Goal: Task Accomplishment & Management: Use online tool/utility

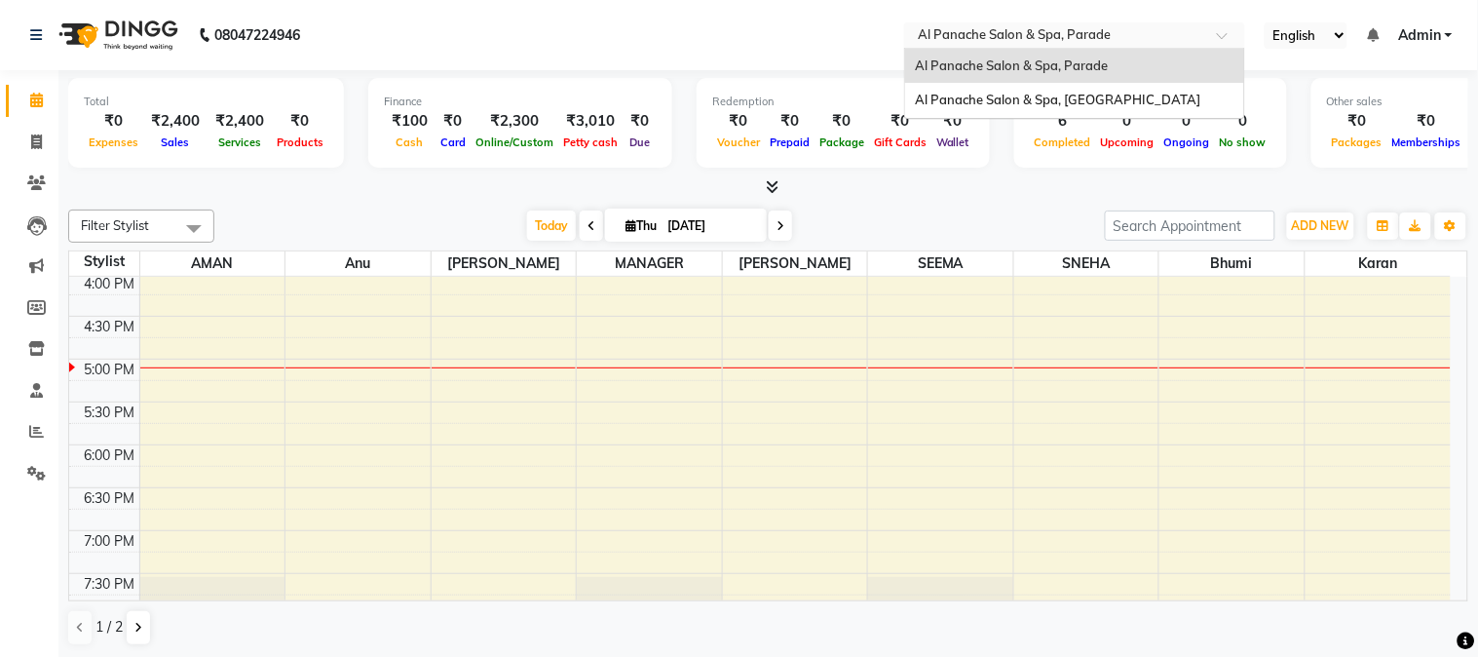
click at [1054, 27] on input "text" at bounding box center [1055, 36] width 283 height 19
click at [1002, 62] on span "Al Panache Salon & Spa, Parade" at bounding box center [1011, 65] width 193 height 16
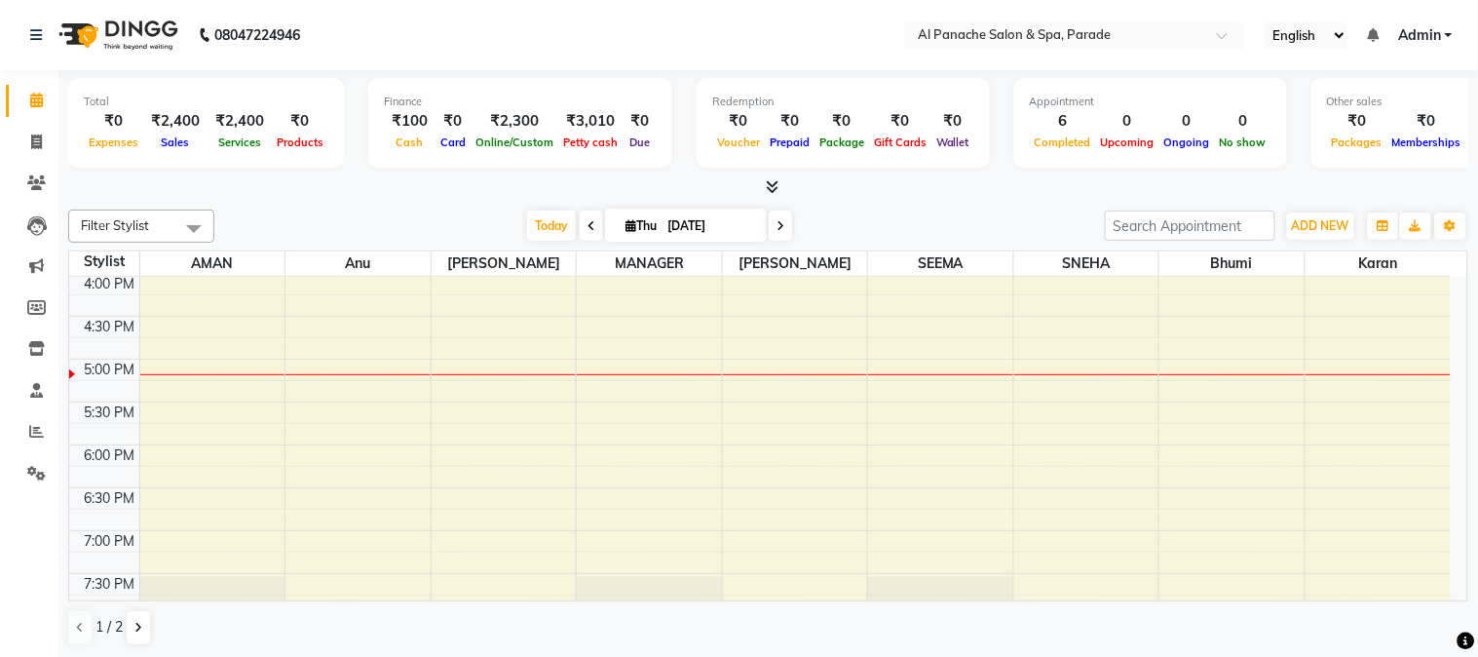
click at [488, 41] on nav "08047224946 Select Location × Al Panache Salon & Spa, Parade English ENGLISH Es…" at bounding box center [739, 35] width 1478 height 70
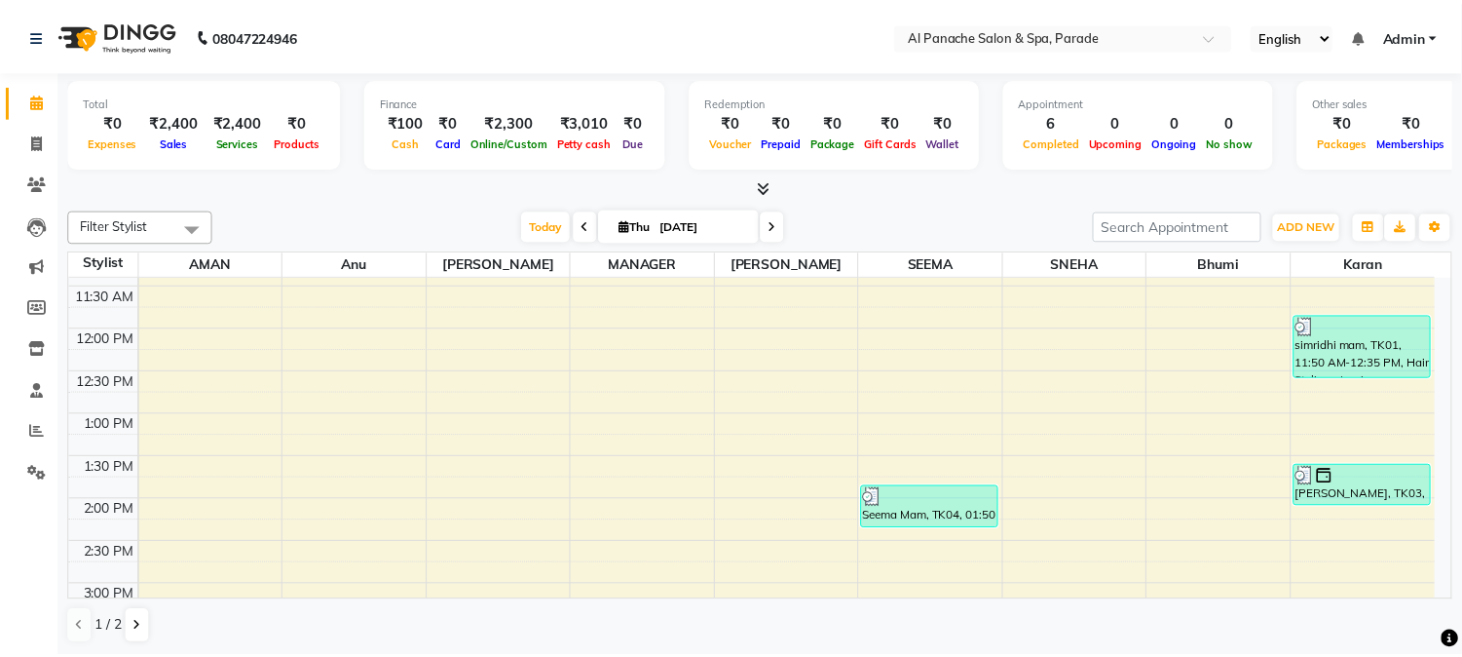
scroll to position [133, 0]
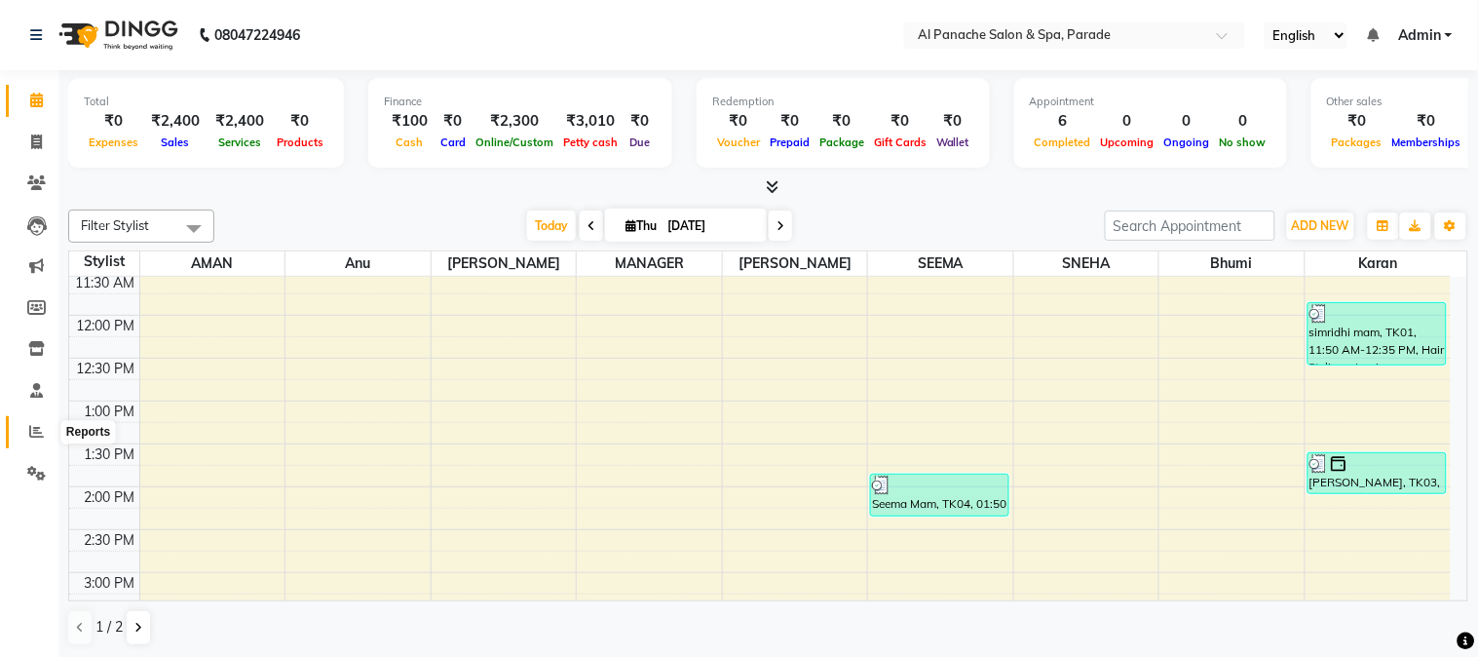
click at [25, 436] on span at bounding box center [36, 432] width 34 height 22
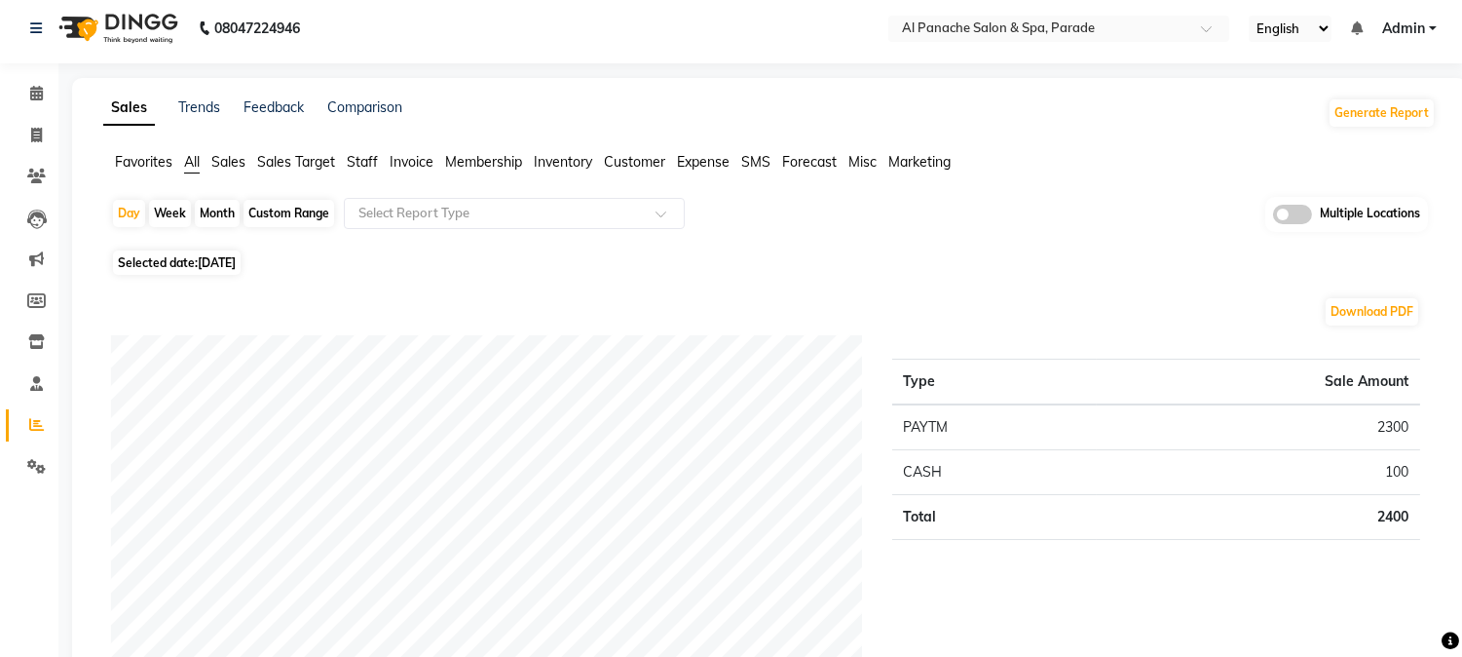
scroll to position [11, 0]
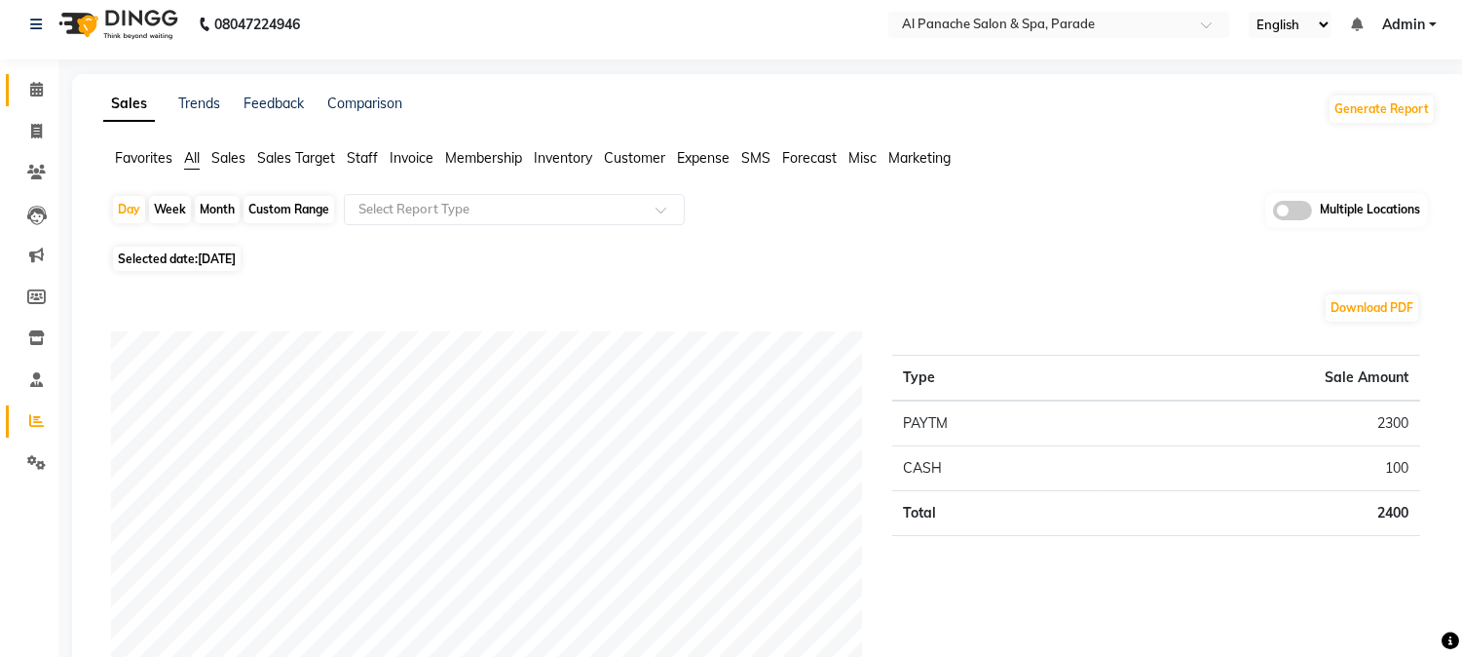
click at [37, 101] on link "Calendar" at bounding box center [29, 90] width 47 height 32
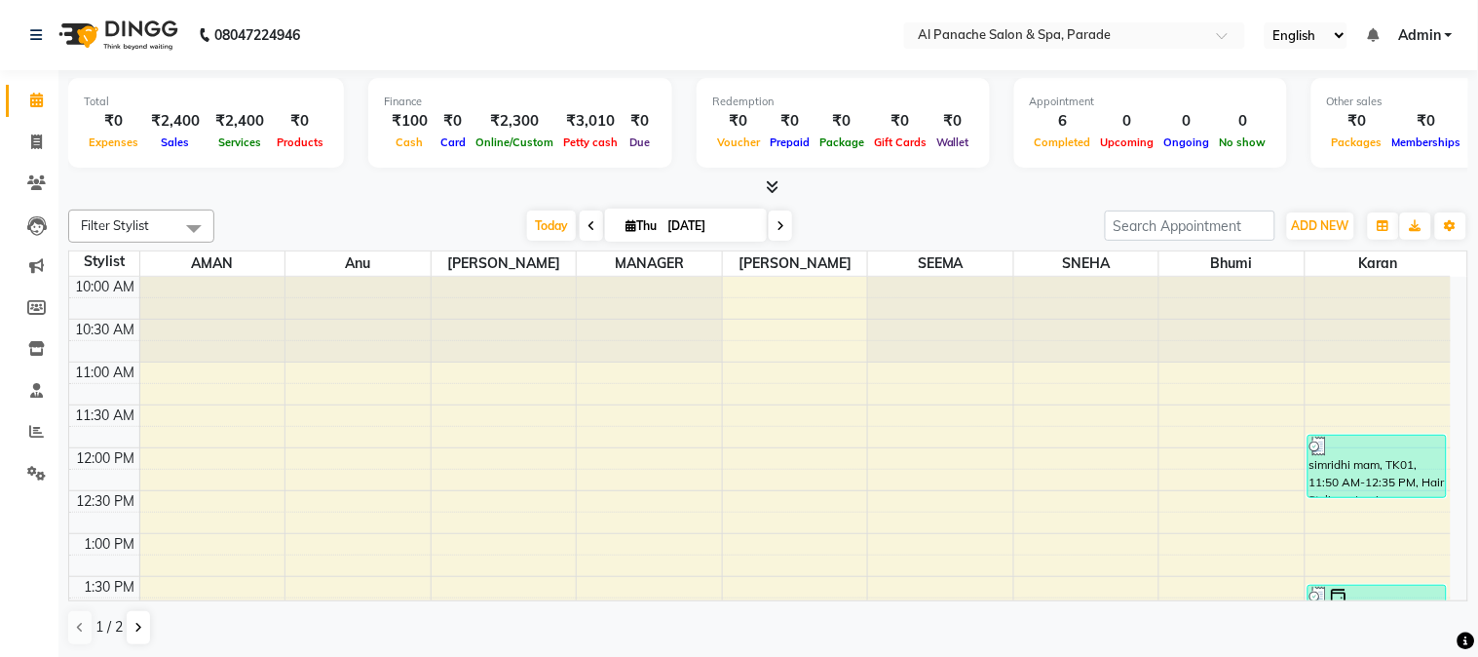
click at [774, 190] on icon at bounding box center [772, 186] width 13 height 15
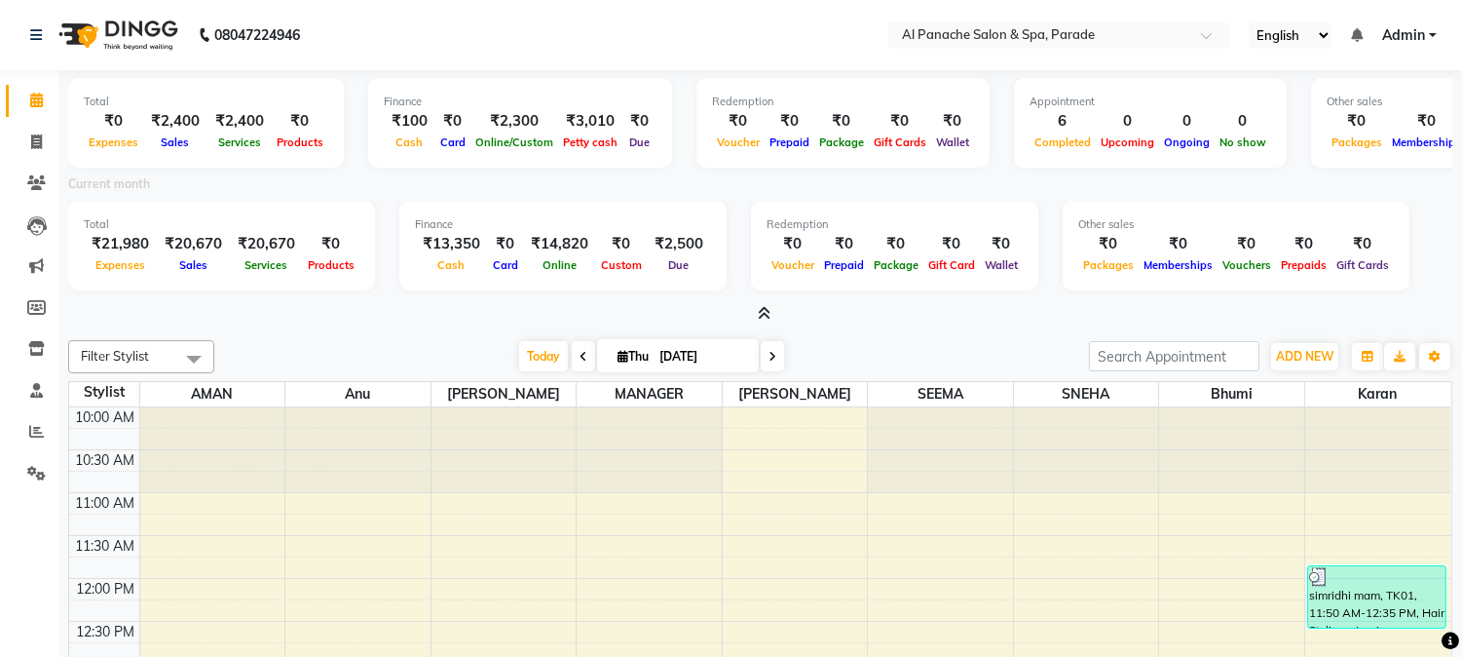
click at [766, 307] on icon at bounding box center [764, 313] width 13 height 15
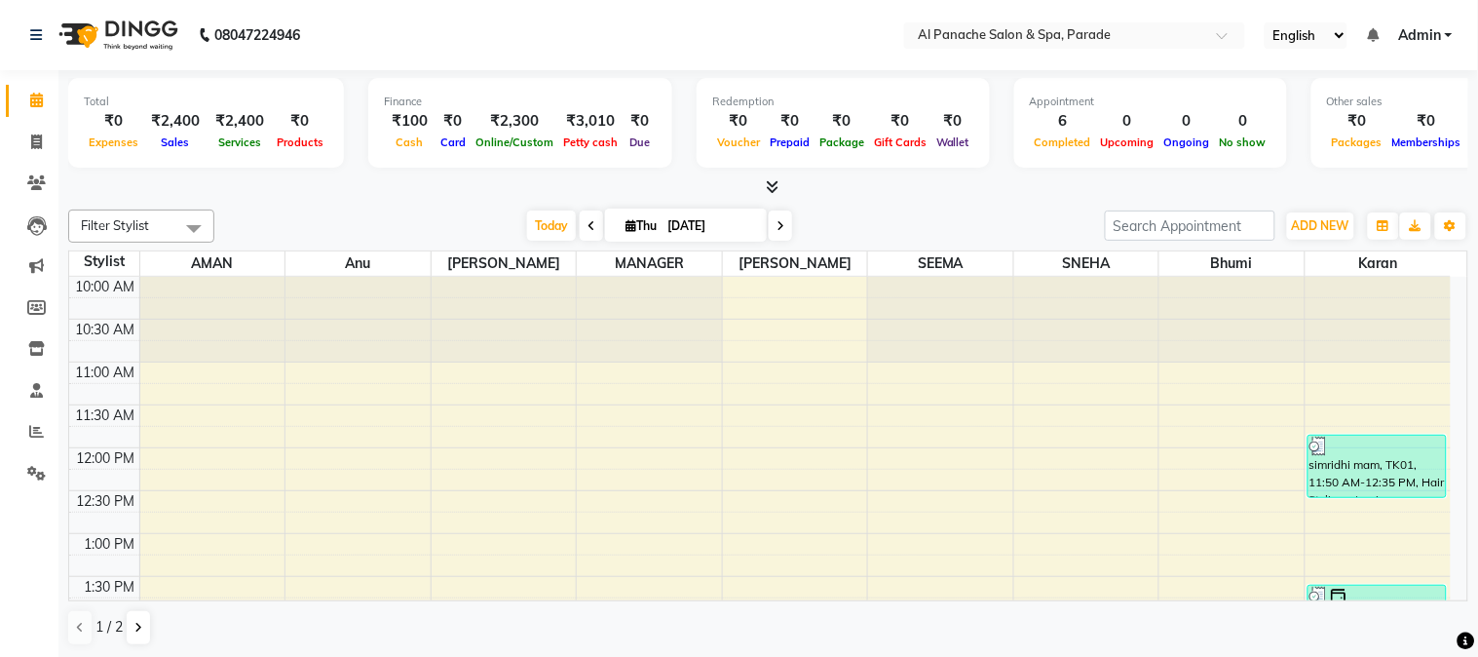
click at [766, 307] on td at bounding box center [794, 307] width 1311 height 21
click at [773, 192] on icon at bounding box center [772, 186] width 13 height 15
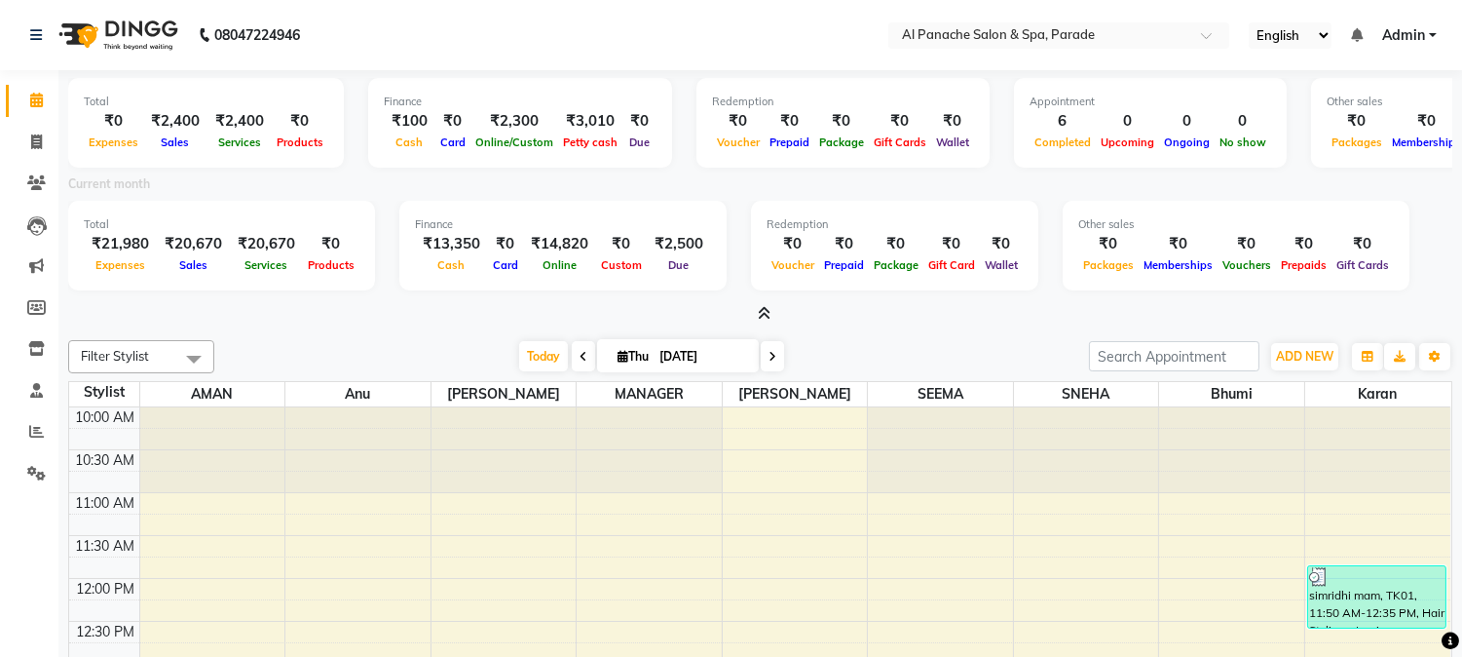
click at [768, 313] on icon at bounding box center [764, 313] width 13 height 15
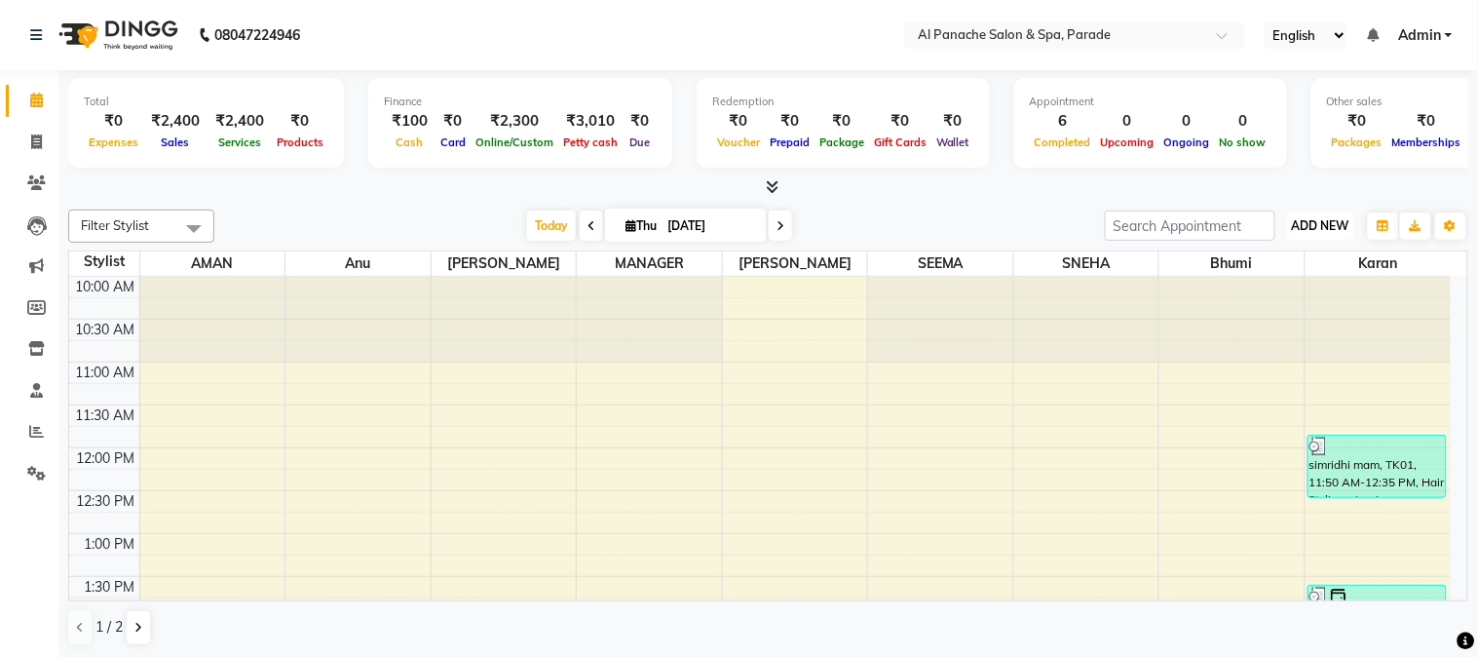
click at [1322, 218] on span "ADD NEW" at bounding box center [1320, 225] width 57 height 15
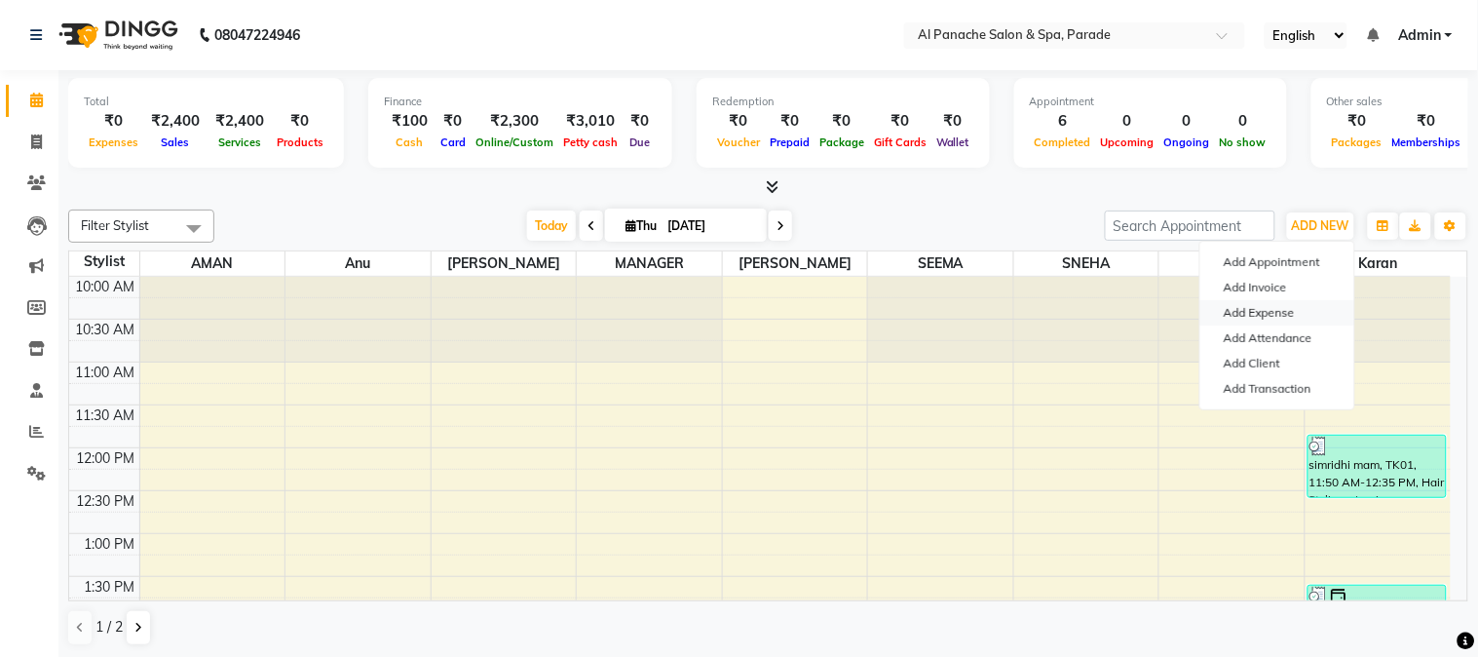
click at [1293, 306] on link "Add Expense" at bounding box center [1277, 312] width 154 height 25
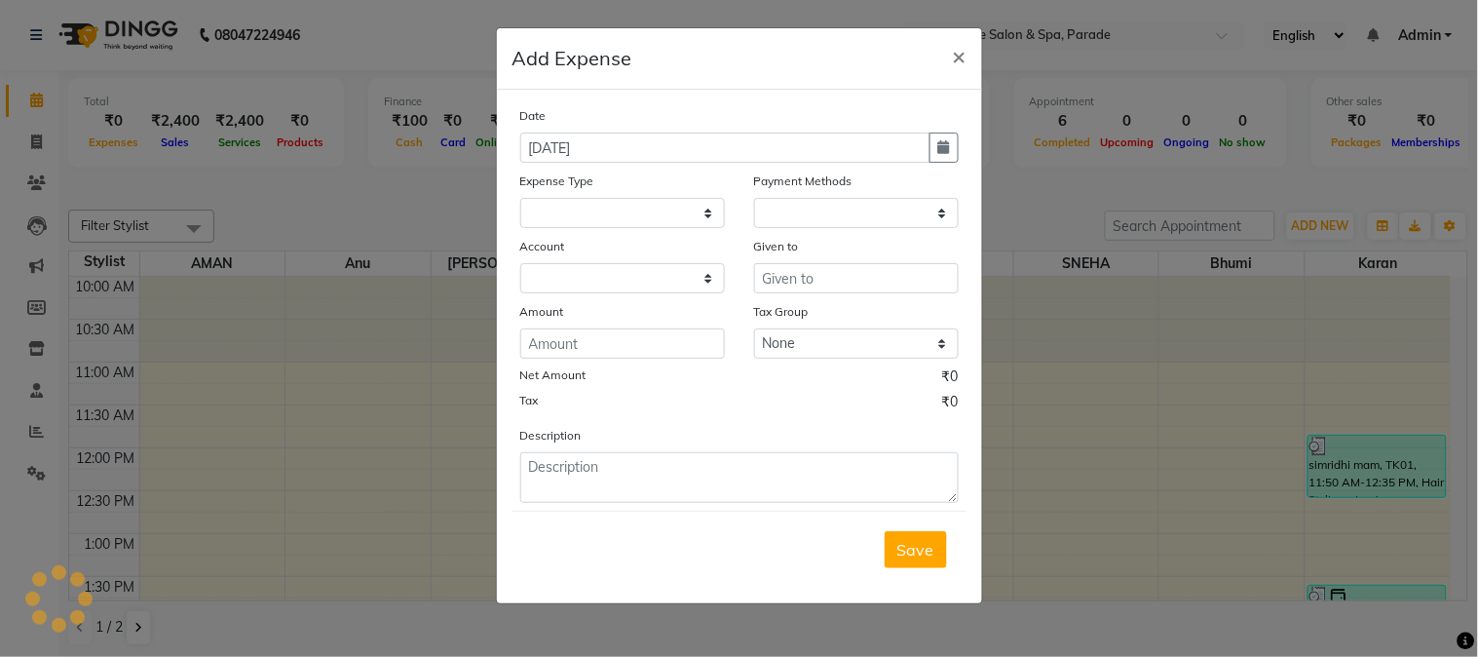
select select
select select "1"
select select "2323"
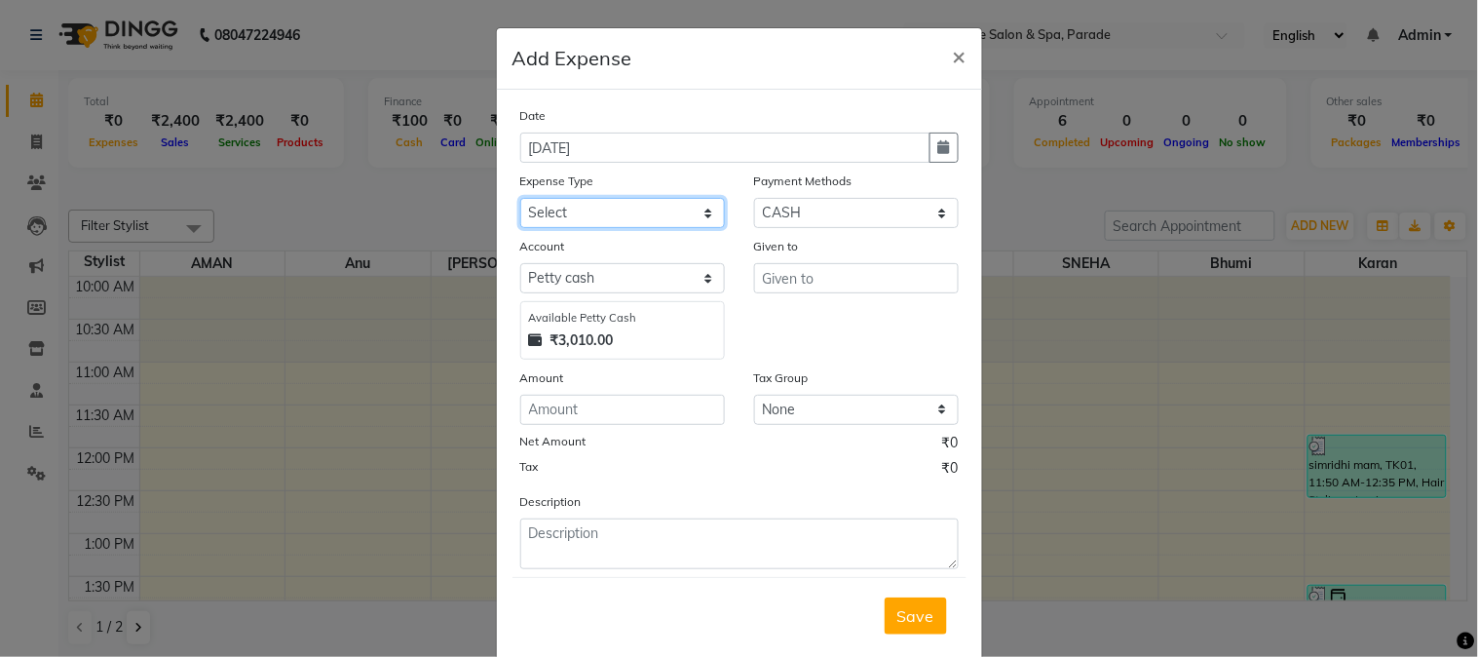
click at [627, 208] on select "Select Advance Salary Bank charges Car maintenance Cash transfer to bank Cash t…" at bounding box center [622, 213] width 205 height 30
select select "4762"
click at [520, 198] on select "Select Advance Salary Bank charges Car maintenance Cash transfer to bank Cash t…" at bounding box center [622, 213] width 205 height 30
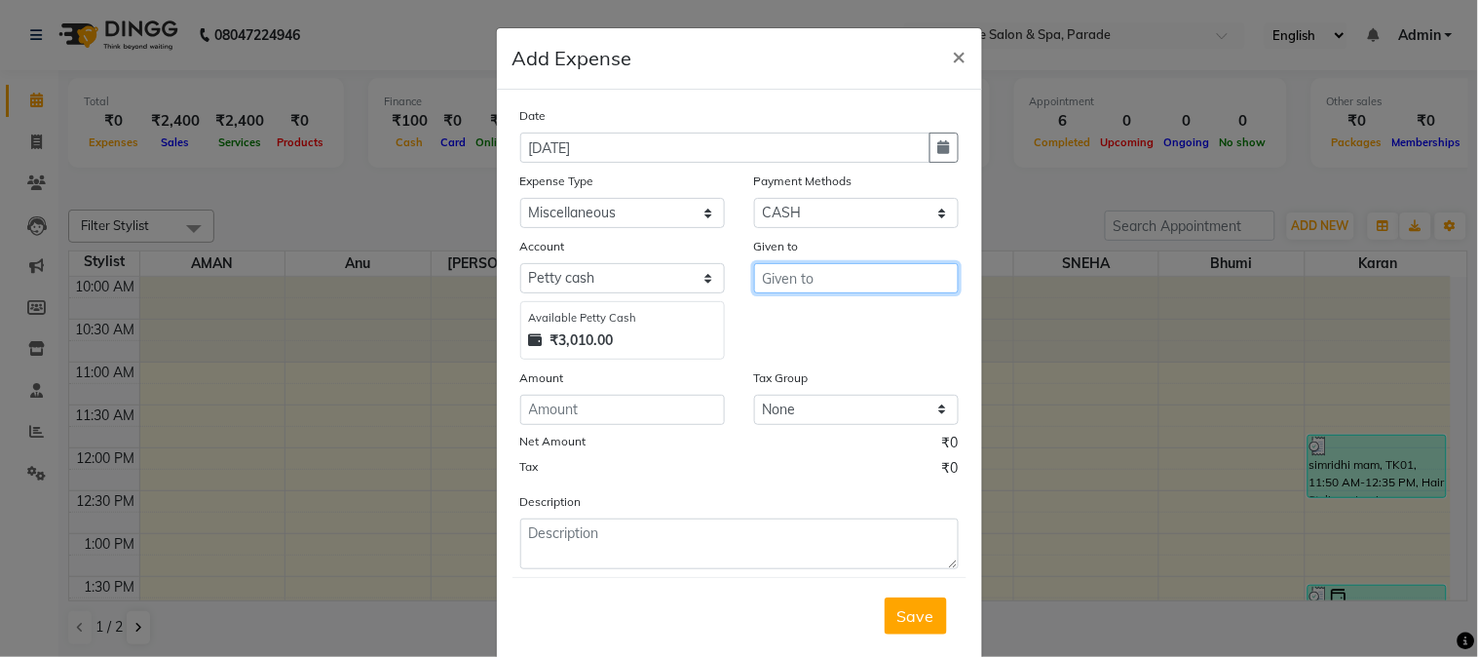
click at [810, 284] on input "text" at bounding box center [856, 278] width 205 height 30
type input "sharpner"
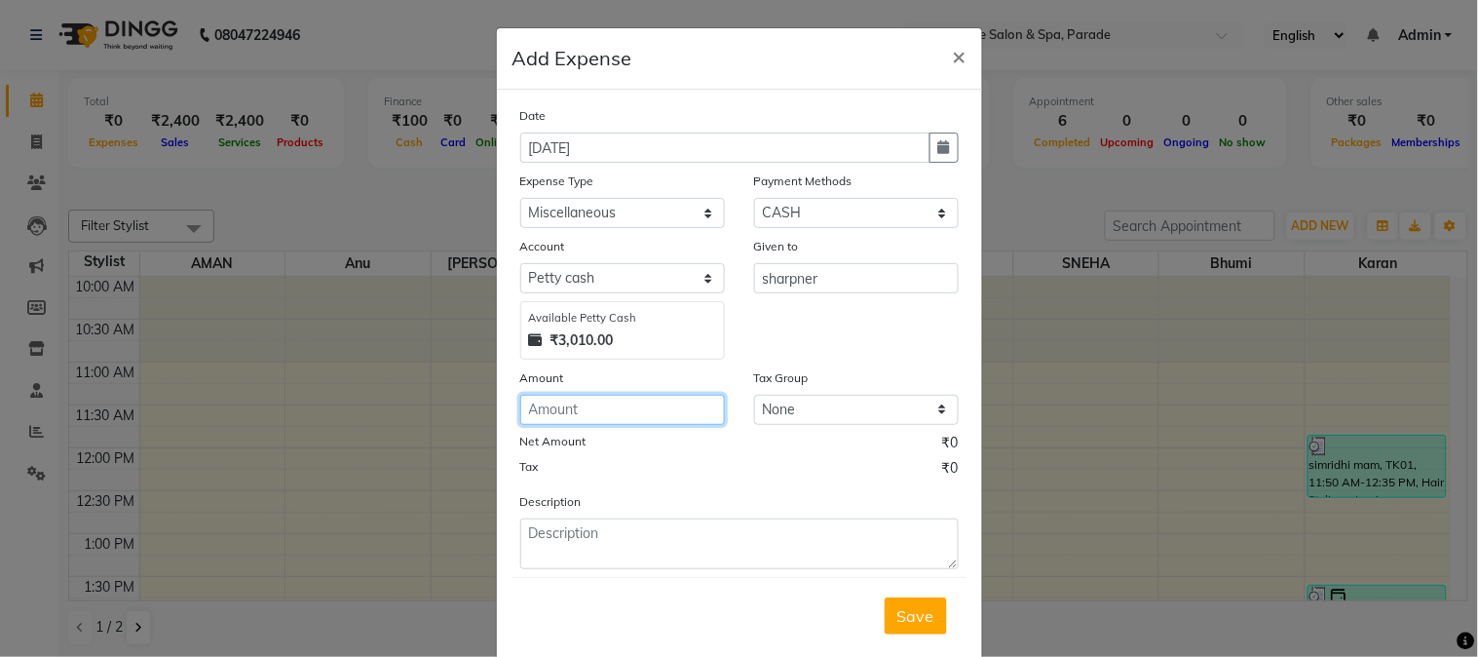
click at [622, 414] on input "number" at bounding box center [622, 410] width 205 height 30
type input "13"
click at [914, 609] on span "Save" at bounding box center [915, 615] width 37 height 19
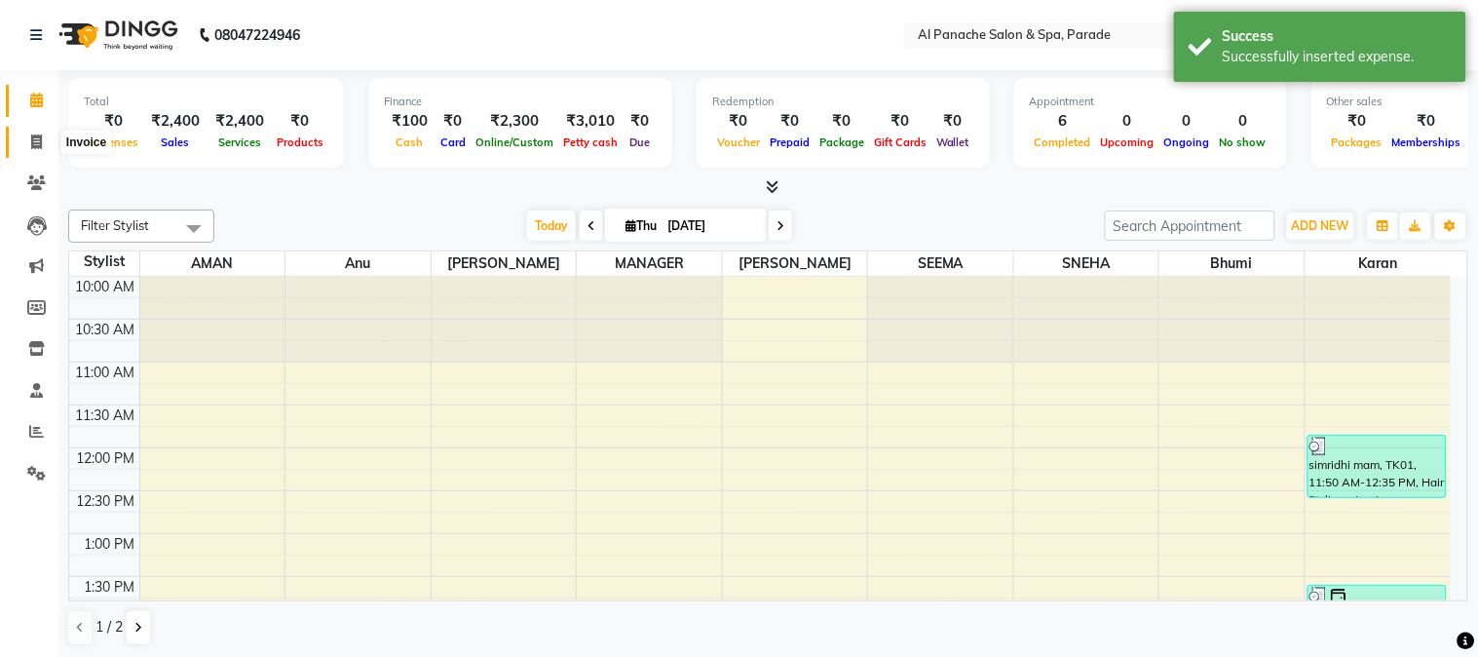
click at [24, 138] on span at bounding box center [36, 143] width 34 height 22
select select "service"
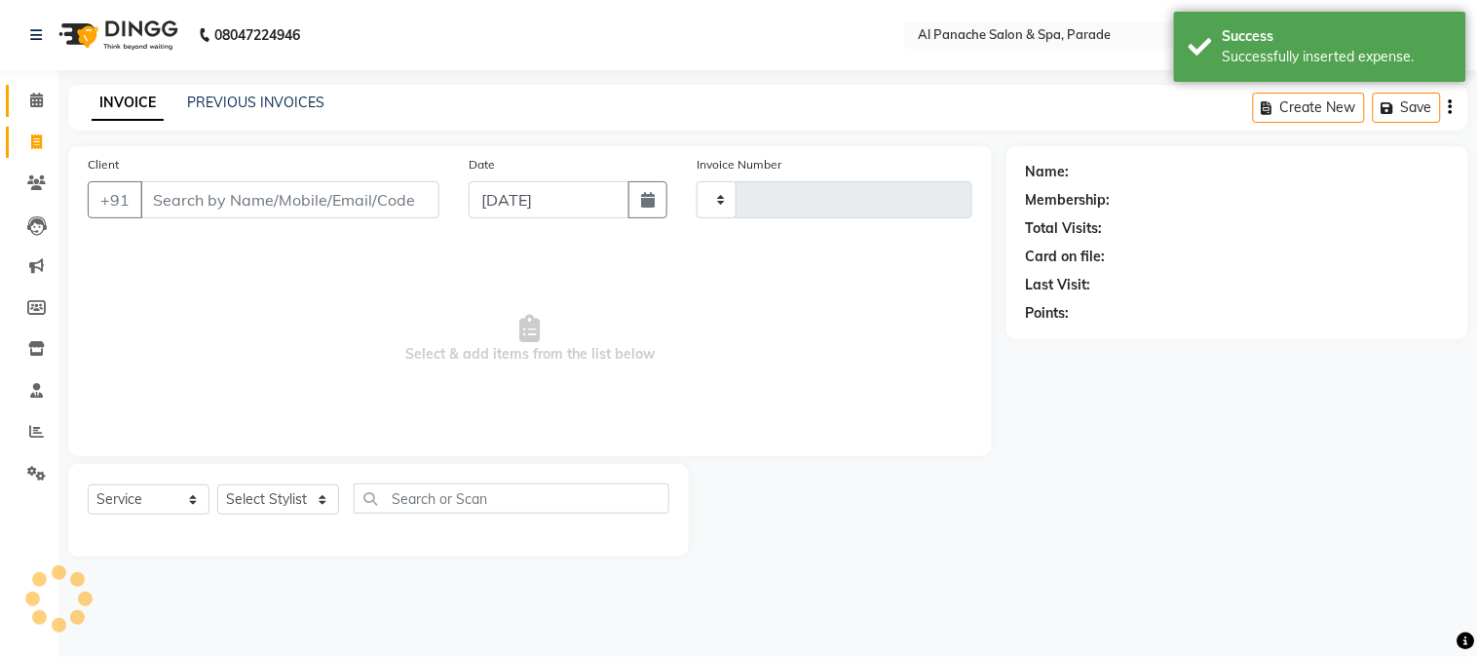
type input "1256"
select select "463"
click at [30, 97] on icon at bounding box center [36, 100] width 13 height 15
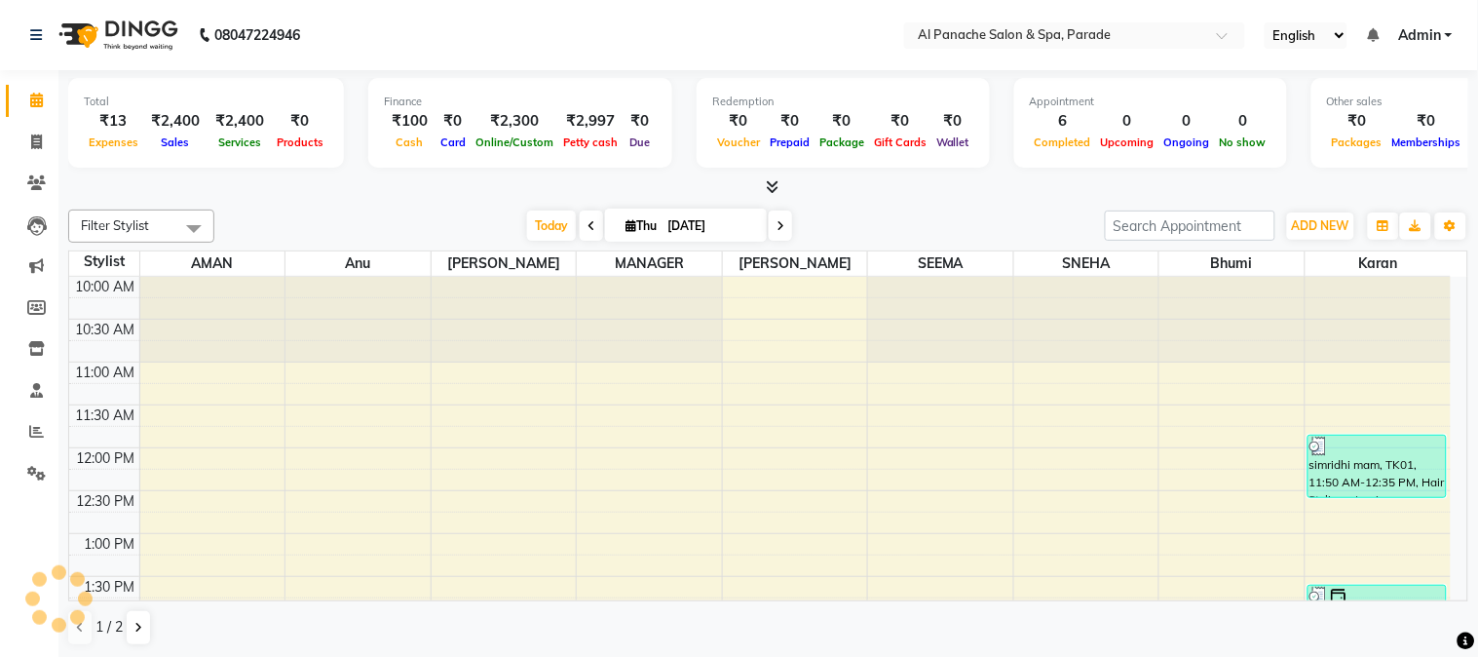
click at [5, 52] on nav "08047224946 Select Location × Al Panache Salon & Spa, Parade English ENGLISH Es…" at bounding box center [739, 35] width 1478 height 70
